Goal: Find contact information: Find contact information

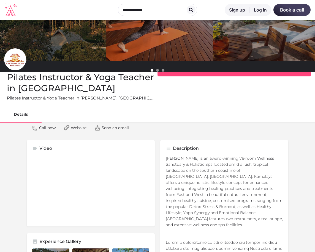
scroll to position [83, 0]
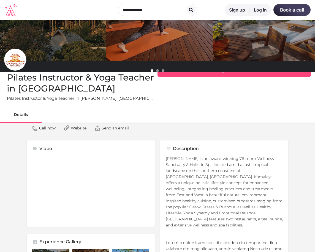
click at [118, 128] on span "Send an email" at bounding box center [115, 128] width 27 height 6
click at [103, 128] on span "Send an email" at bounding box center [115, 128] width 27 height 6
click at [8, 10] on icon at bounding box center [10, 10] width 12 height 13
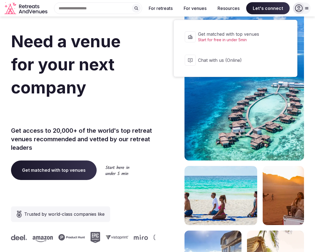
click at [219, 57] on span "Chat with us (Online)" at bounding box center [239, 60] width 82 height 6
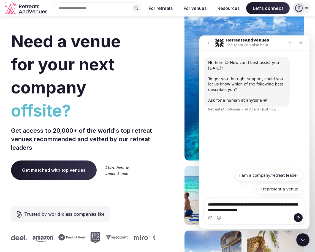
type textarea "**********"
click at [299, 215] on button "Send a message…" at bounding box center [298, 218] width 9 height 9
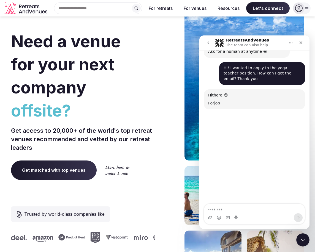
scroll to position [57, 0]
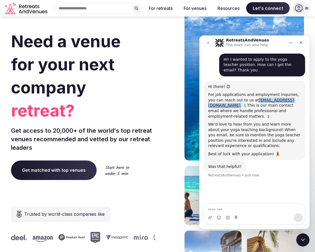
drag, startPoint x: 245, startPoint y: 89, endPoint x: 300, endPoint y: 90, distance: 54.5
click at [300, 90] on div "Hi there! 😊 For job applications and employment inquiries, you can reach out to…" at bounding box center [254, 121] width 101 height 80
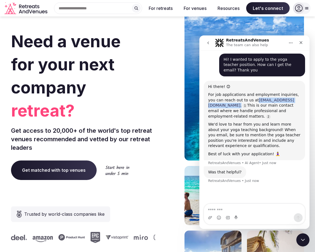
copy div "info@retreatsandvenues.com ."
